Goal: Information Seeking & Learning: Learn about a topic

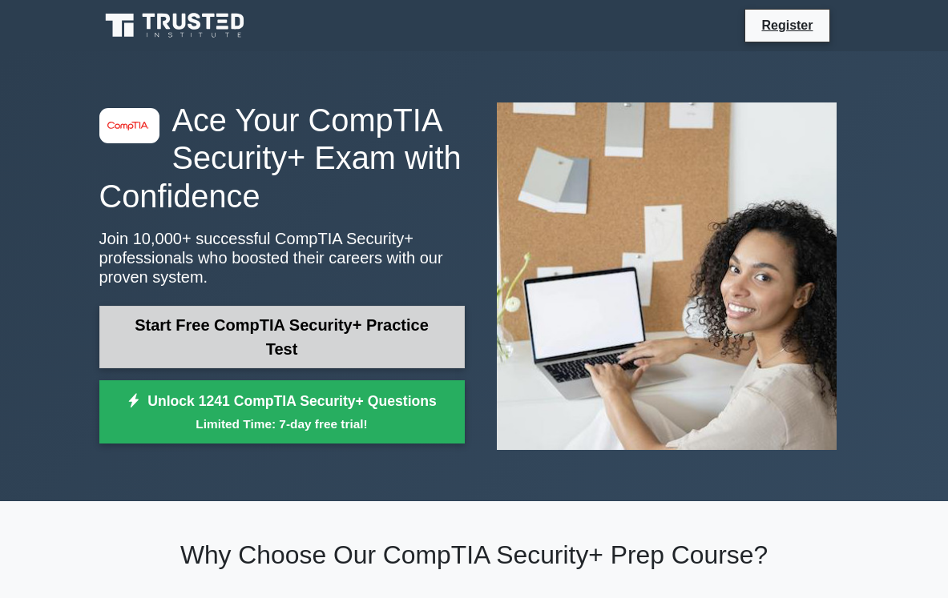
click at [217, 352] on link "Start Free CompTIA Security+ Practice Test" at bounding box center [281, 337] width 365 height 62
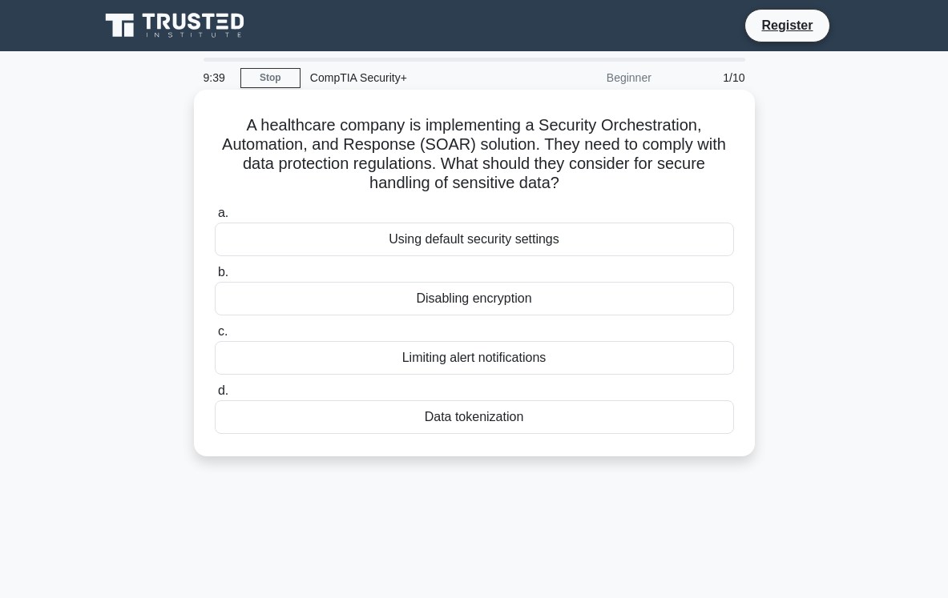
click at [377, 407] on div "Data tokenization" at bounding box center [474, 418] width 519 height 34
click at [215, 397] on input "d. Data tokenization" at bounding box center [215, 391] width 0 height 10
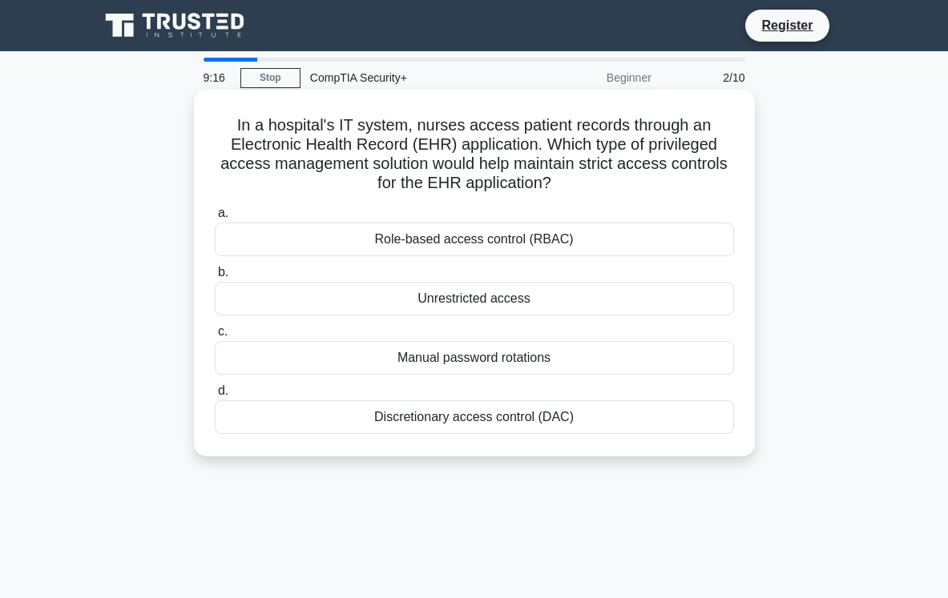
click at [401, 246] on div "Role-based access control (RBAC)" at bounding box center [474, 240] width 519 height 34
click at [215, 219] on input "a. Role-based access control (RBAC)" at bounding box center [215, 213] width 0 height 10
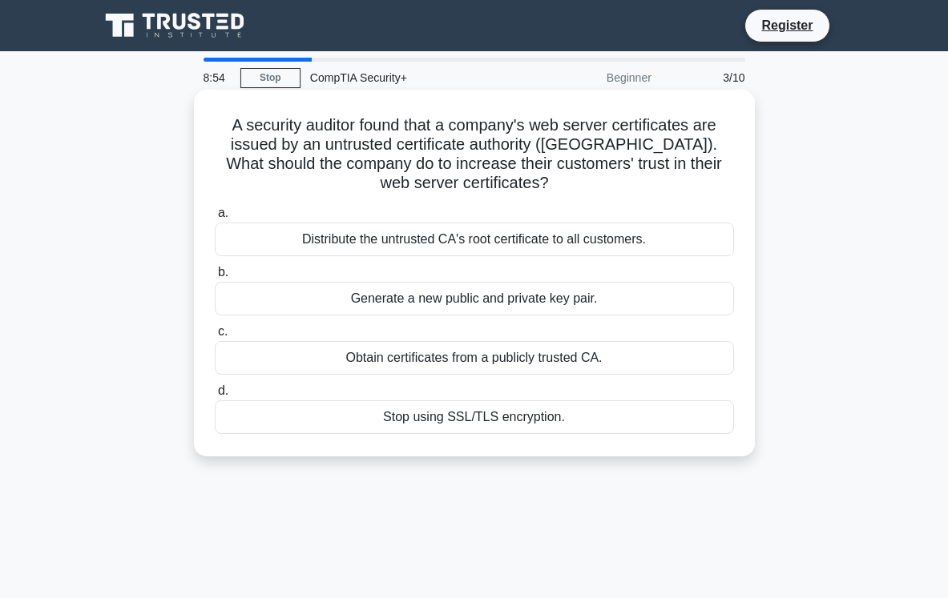
click at [435, 353] on div "Obtain certificates from a publicly trusted CA." at bounding box center [474, 358] width 519 height 34
click at [215, 337] on input "c. Obtain certificates from a publicly trusted CA." at bounding box center [215, 332] width 0 height 10
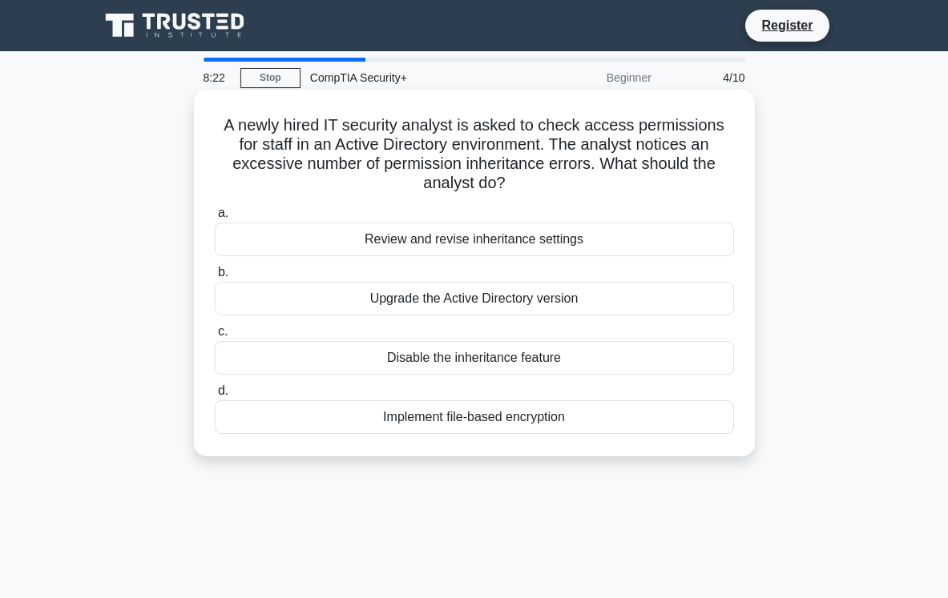
click at [442, 226] on div "Review and revise inheritance settings" at bounding box center [474, 240] width 519 height 34
click at [215, 219] on input "a. Review and revise inheritance settings" at bounding box center [215, 213] width 0 height 10
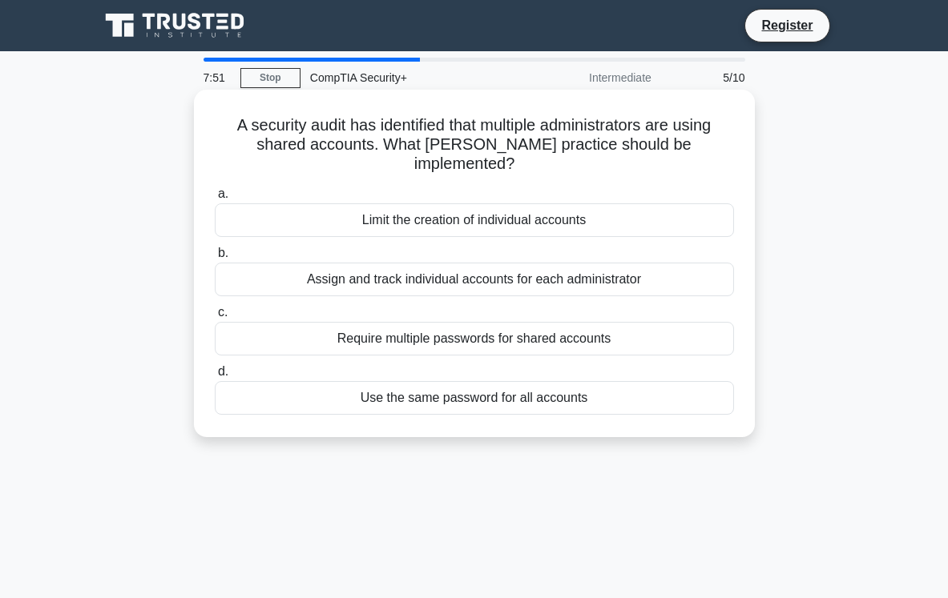
click at [443, 209] on div "Limit the creation of individual accounts" at bounding box center [474, 221] width 519 height 34
click at [215, 199] on input "a. Limit the creation of individual accounts" at bounding box center [215, 194] width 0 height 10
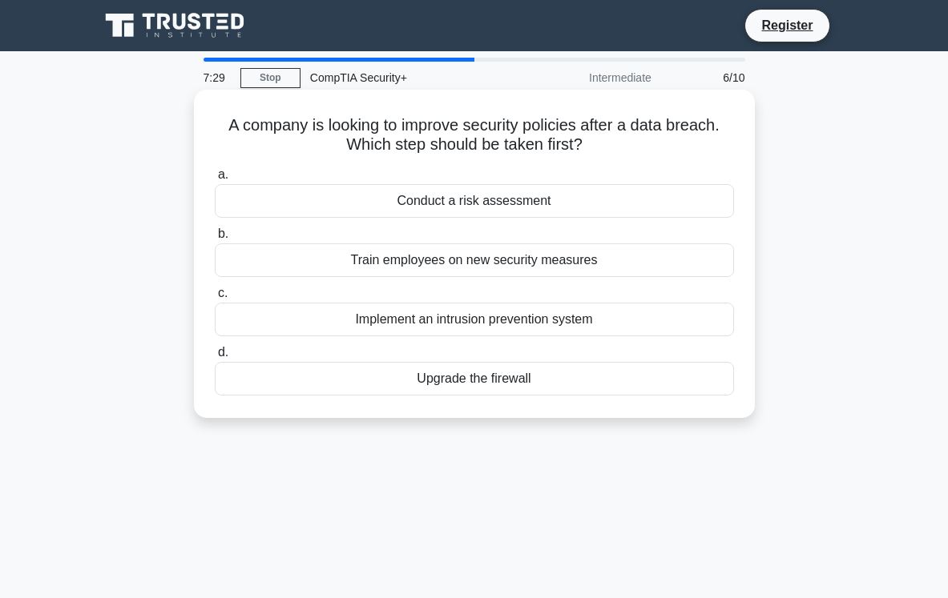
click at [467, 199] on div "Conduct a risk assessment" at bounding box center [474, 201] width 519 height 34
click at [215, 180] on input "a. Conduct a risk assessment" at bounding box center [215, 175] width 0 height 10
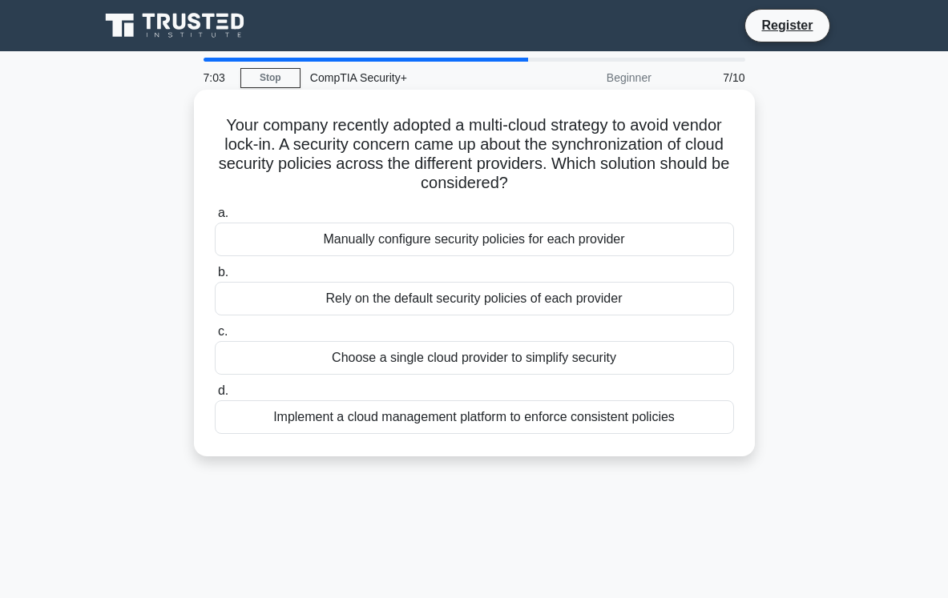
click at [445, 413] on div "Implement a cloud management platform to enforce consistent policies" at bounding box center [474, 418] width 519 height 34
click at [215, 397] on input "d. Implement a cloud management platform to enforce consistent policies" at bounding box center [215, 391] width 0 height 10
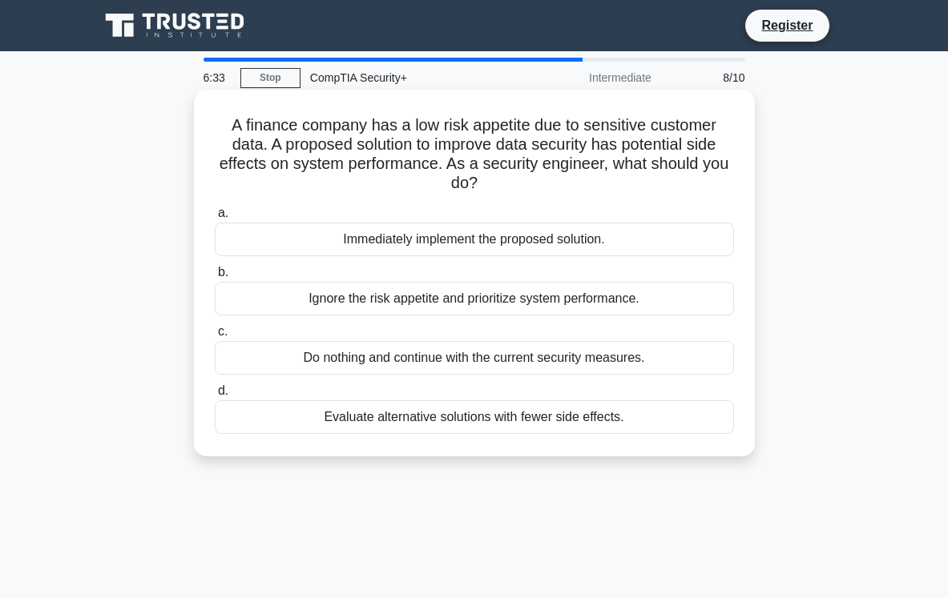
click at [413, 252] on div "Immediately implement the proposed solution." at bounding box center [474, 240] width 519 height 34
click at [215, 219] on input "a. Immediately implement the proposed solution." at bounding box center [215, 213] width 0 height 10
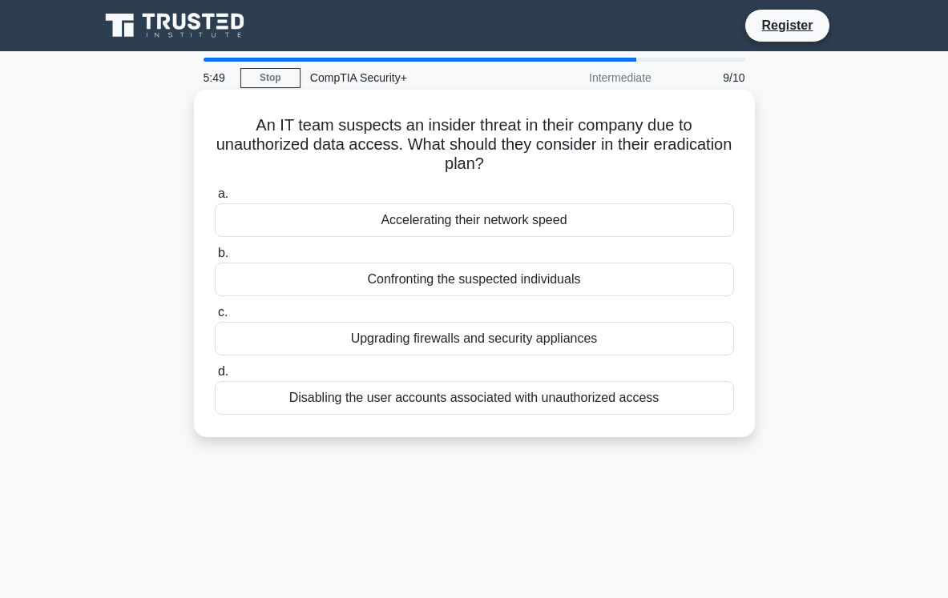
click at [441, 347] on div "Upgrading firewalls and security appliances" at bounding box center [474, 339] width 519 height 34
click at [215, 318] on input "c. Upgrading firewalls and security appliances" at bounding box center [215, 313] width 0 height 10
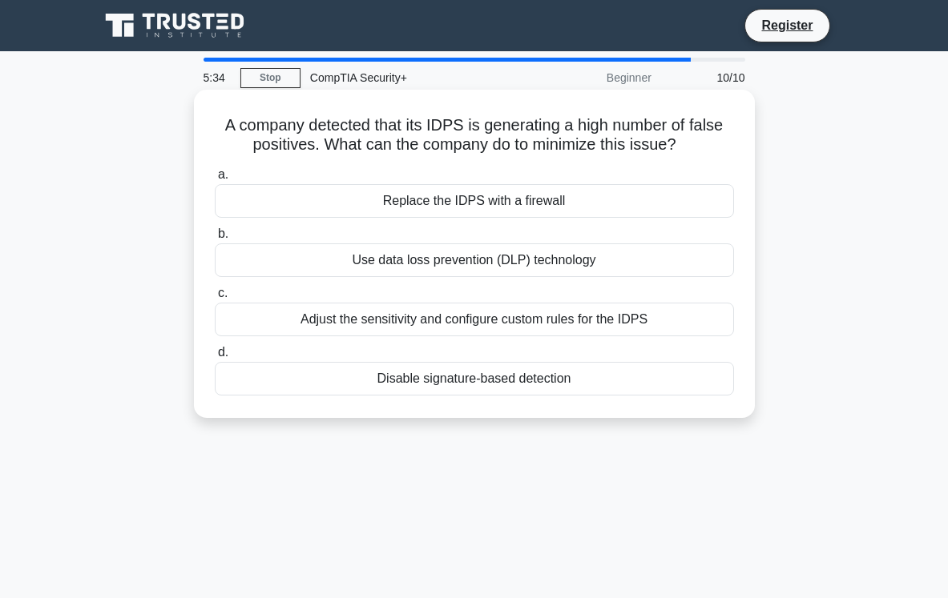
click at [457, 314] on div "Adjust the sensitivity and configure custom rules for the IDPS" at bounding box center [474, 320] width 519 height 34
click at [215, 299] on input "c. Adjust the sensitivity and configure custom rules for the IDPS" at bounding box center [215, 293] width 0 height 10
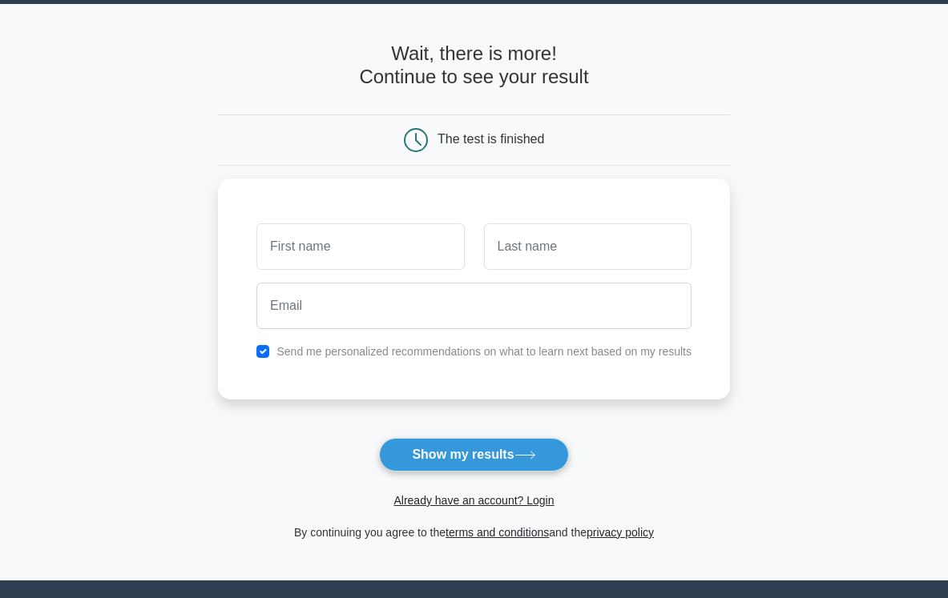
scroll to position [88, 0]
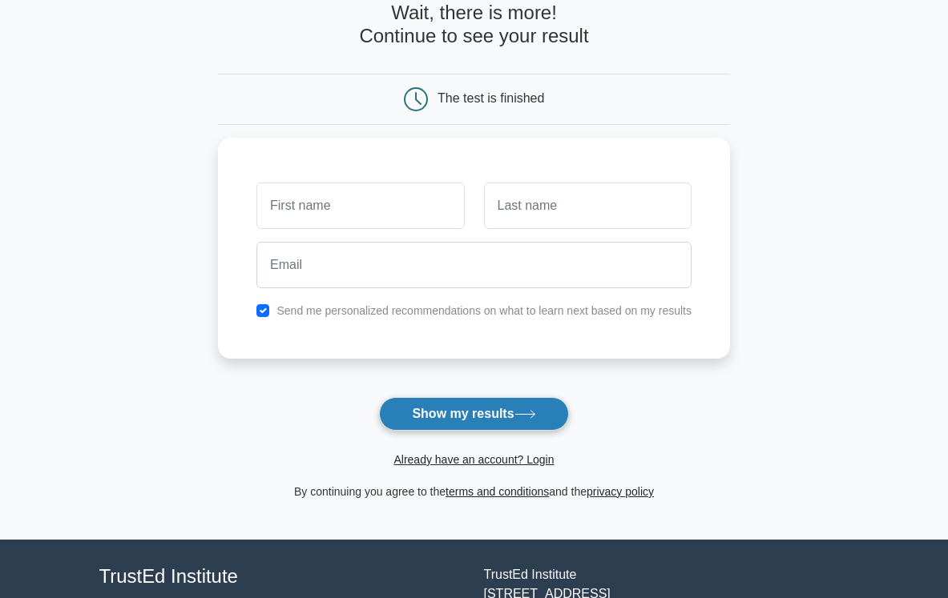
click at [474, 415] on button "Show my results" at bounding box center [473, 414] width 189 height 34
